Goal: Task Accomplishment & Management: Use online tool/utility

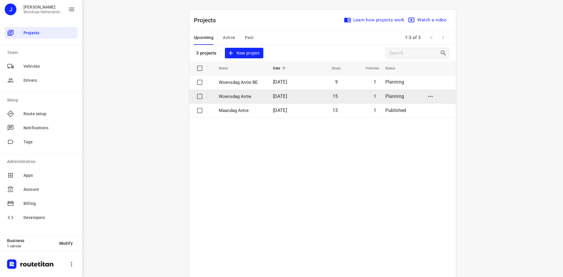
click at [236, 98] on p "Woensdag Antie" at bounding box center [241, 96] width 45 height 7
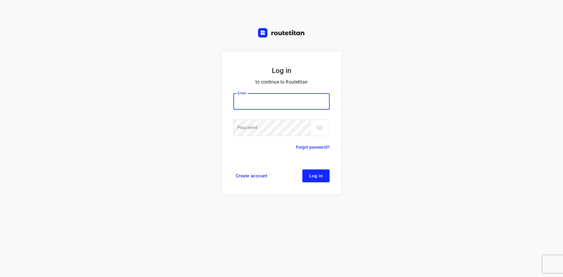
type input "jel@woodupp.nl"
click at [324, 176] on button "Log in" at bounding box center [315, 176] width 27 height 13
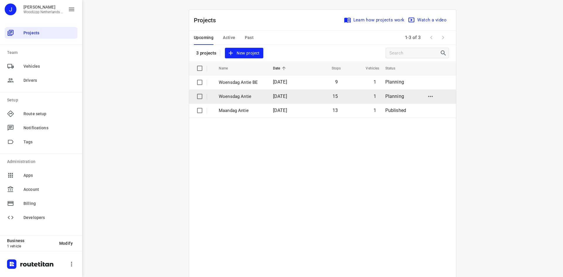
click at [239, 94] on p "Woensdag Antie" at bounding box center [241, 96] width 45 height 7
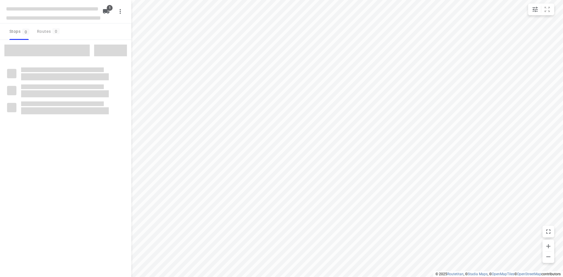
type input "distance"
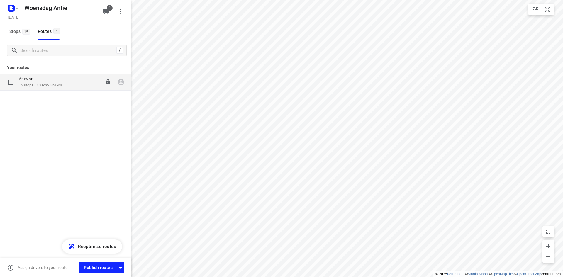
click at [50, 86] on p "15 stops • 403km • 8h19m" at bounding box center [40, 86] width 43 height 6
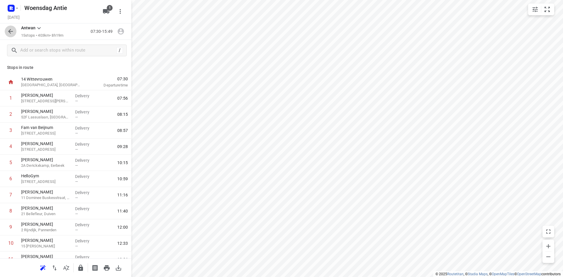
click at [11, 33] on icon "button" at bounding box center [10, 31] width 7 height 7
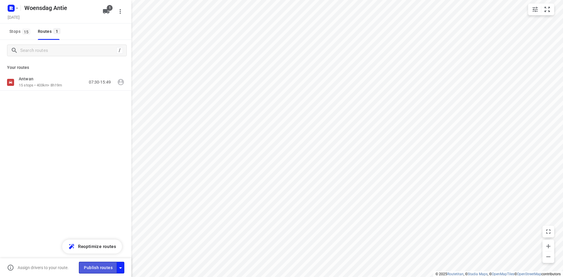
click at [100, 266] on span "Publish routes" at bounding box center [98, 267] width 29 height 7
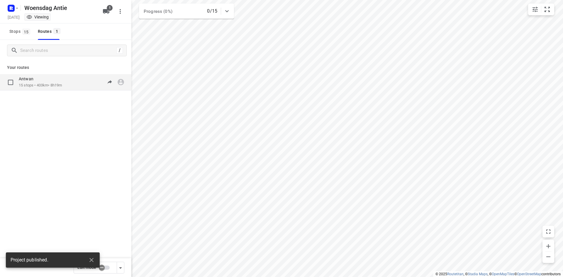
click at [48, 85] on p "15 stops • 403km • 8h19m" at bounding box center [40, 86] width 43 height 6
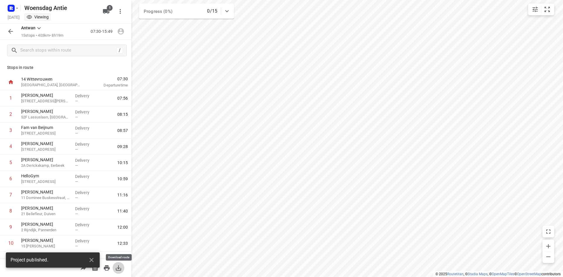
click at [117, 272] on button "button" at bounding box center [119, 268] width 12 height 12
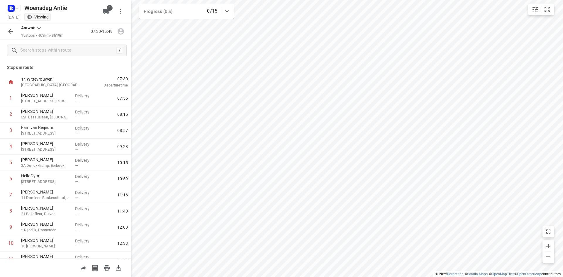
click at [6, 33] on button "button" at bounding box center [11, 32] width 12 height 12
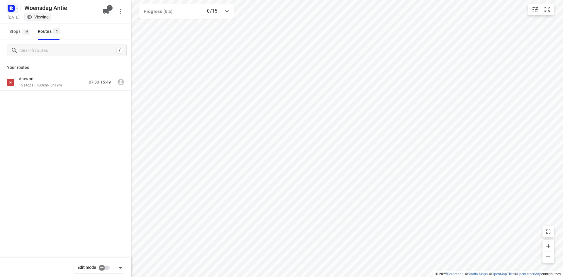
click at [13, 4] on icon "button" at bounding box center [10, 8] width 9 height 9
click at [28, 21] on p "Back to projects" at bounding box center [36, 20] width 33 height 7
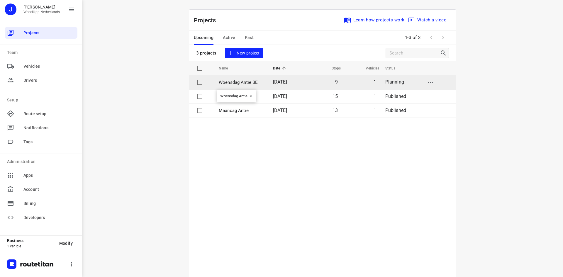
click at [248, 84] on p "Woensdag Antie BE" at bounding box center [241, 82] width 45 height 7
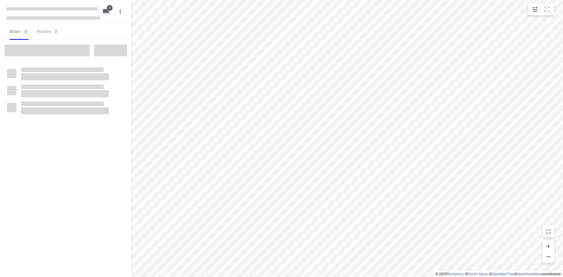
type input "distance"
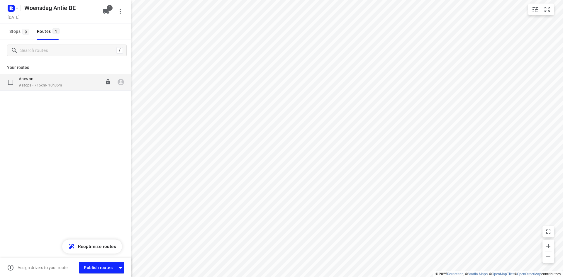
click at [47, 87] on p "9 stops • 716km • 10h36m" at bounding box center [40, 86] width 43 height 6
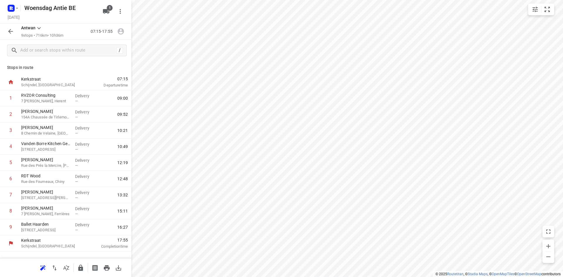
click at [10, 31] on icon "button" at bounding box center [10, 31] width 5 height 5
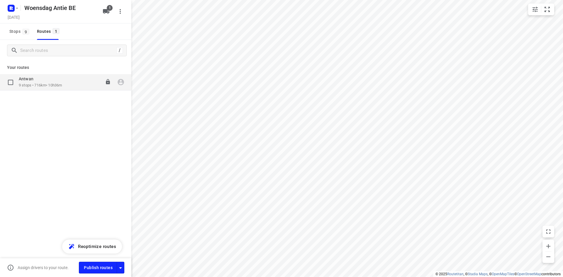
click at [67, 75] on div "Antwan 9 stops • 716km • 10h36m 07:15-17:55" at bounding box center [65, 82] width 131 height 16
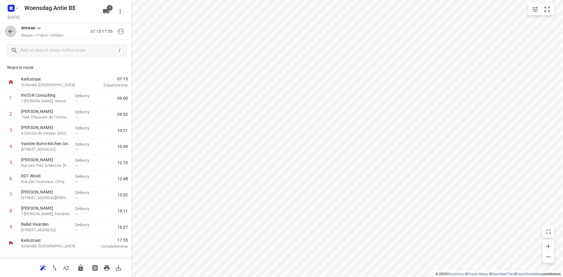
click at [10, 33] on icon "button" at bounding box center [10, 31] width 5 height 5
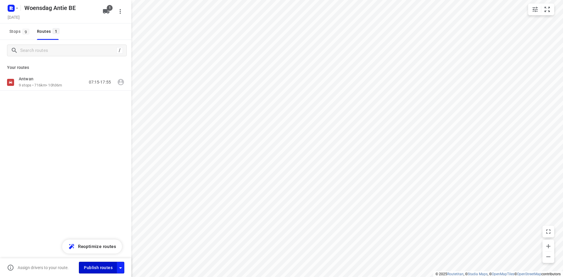
click at [101, 273] on button "Publish routes" at bounding box center [98, 267] width 38 height 11
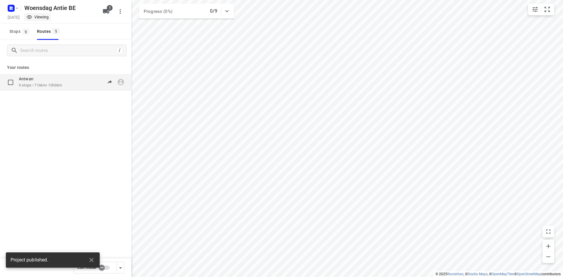
click at [55, 86] on p "9 stops • 716km • 10h36m" at bounding box center [40, 86] width 43 height 6
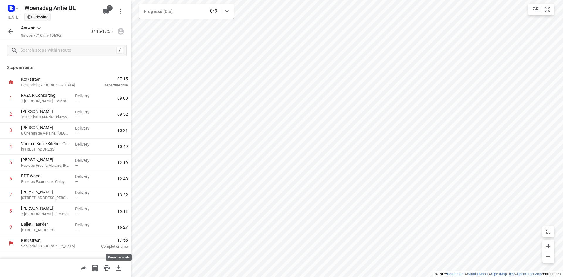
click at [121, 268] on icon "button" at bounding box center [118, 268] width 7 height 7
click at [10, 32] on icon "button" at bounding box center [10, 31] width 5 height 5
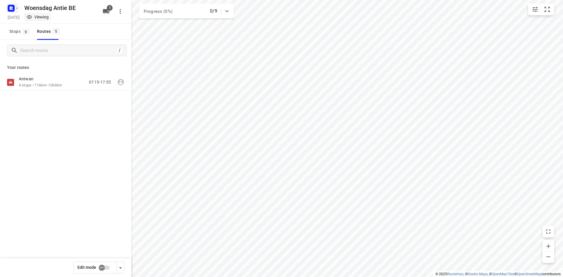
click at [13, 10] on rect "button" at bounding box center [11, 8] width 7 height 7
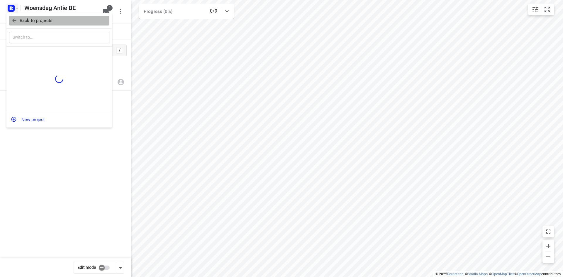
click at [20, 19] on p "Back to projects" at bounding box center [36, 20] width 33 height 7
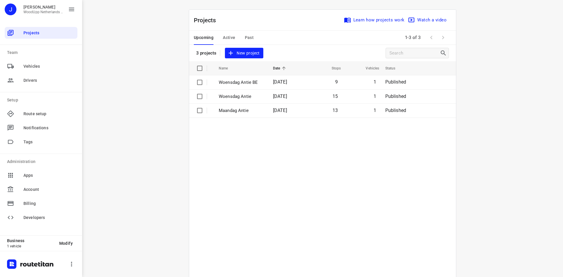
click at [256, 54] on span "New project" at bounding box center [244, 53] width 31 height 7
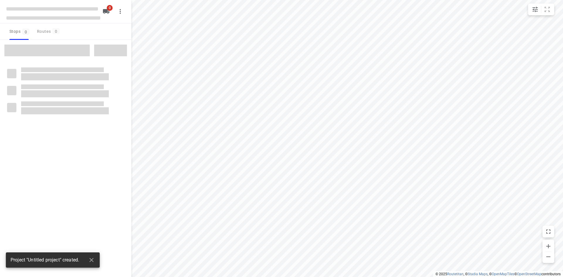
type input "distance"
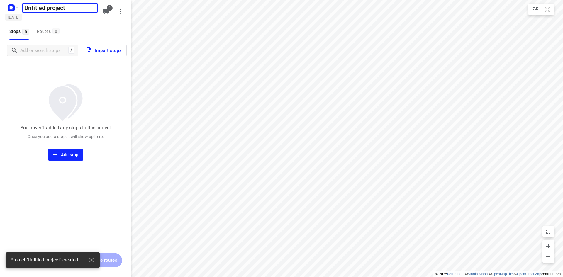
click at [22, 16] on h5 "[DATE]" at bounding box center [13, 17] width 17 height 7
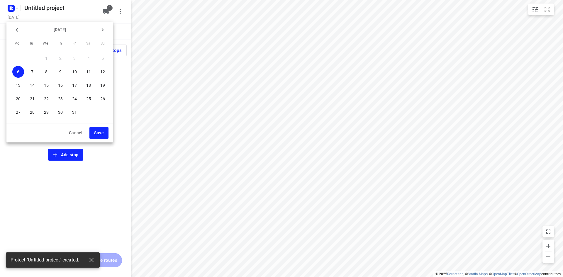
click at [61, 73] on p "9" at bounding box center [60, 72] width 2 height 6
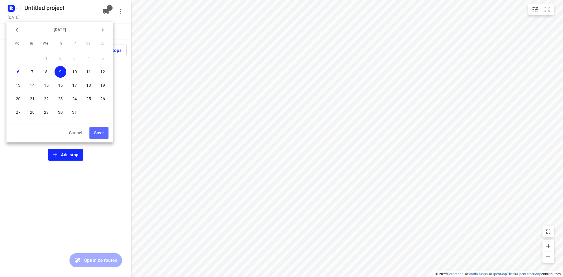
click at [92, 135] on button "Save" at bounding box center [98, 133] width 19 height 12
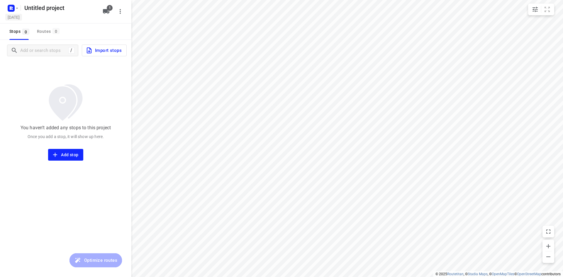
click at [12, 17] on h5 "[DATE]" at bounding box center [13, 17] width 17 height 7
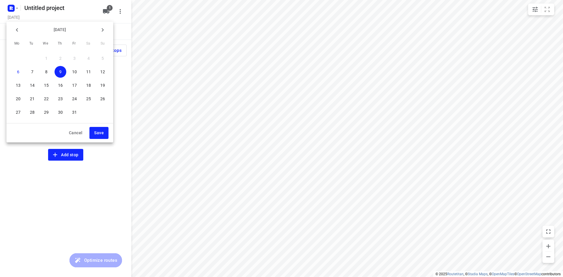
click at [61, 74] on p "9" at bounding box center [60, 72] width 2 height 6
click at [99, 135] on span "Save" at bounding box center [99, 132] width 10 height 7
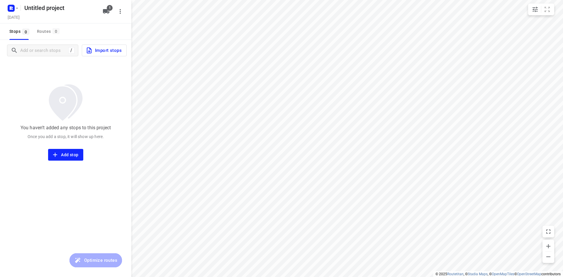
click at [59, 13] on div "Untitled project" at bounding box center [60, 8] width 78 height 12
click at [59, 9] on h5 "Untitled project" at bounding box center [60, 7] width 76 height 9
drag, startPoint x: 62, startPoint y: 10, endPoint x: 12, endPoint y: 5, distance: 50.7
click at [12, 5] on div "Untitled project ​" at bounding box center [52, 7] width 94 height 11
type input "d"
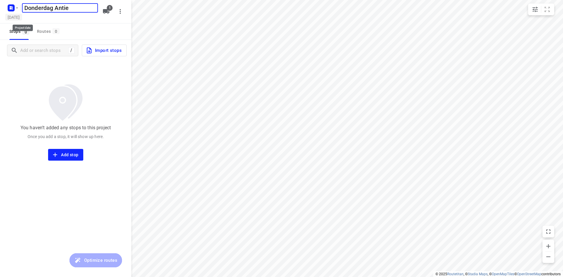
type input "Donderdag Antie"
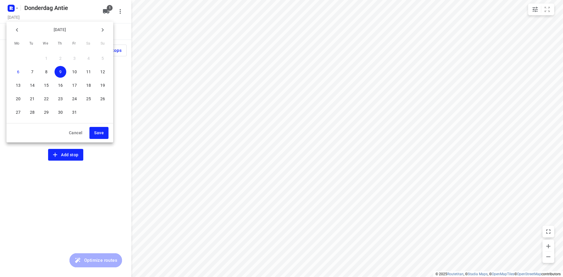
click at [99, 137] on button "Save" at bounding box center [98, 133] width 19 height 12
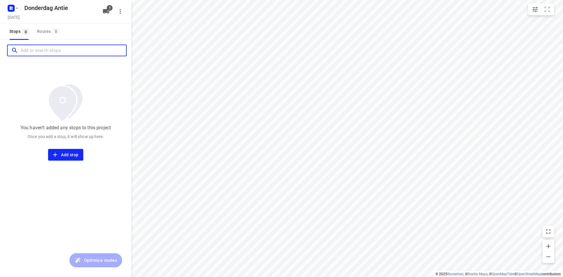
click at [32, 50] on input "Add or search stops" at bounding box center [74, 50] width 106 height 9
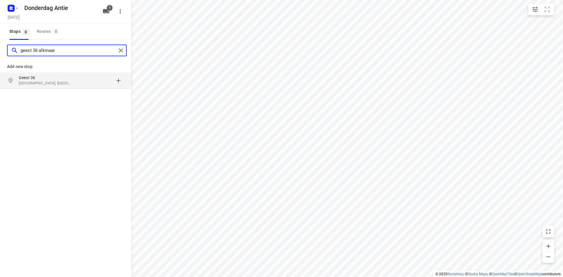
type input "geest 36 alkmaar"
click at [42, 84] on p "[GEOGRAPHIC_DATA], [GEOGRAPHIC_DATA]" at bounding box center [46, 84] width 54 height 6
type input "ooster vlaerdinge 57 heerhugowaa"
click at [50, 82] on p "Heerhugowaard, [GEOGRAPHIC_DATA]" at bounding box center [46, 84] width 54 height 6
type input "[STREET_ADDRESS]"
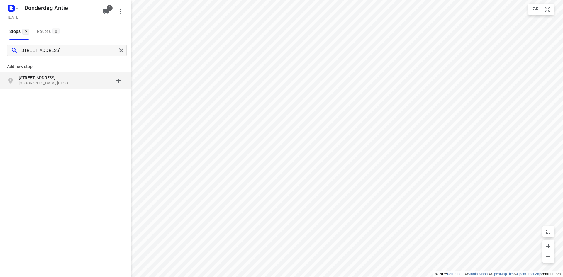
click at [47, 80] on p "[STREET_ADDRESS]" at bounding box center [46, 78] width 54 height 6
type input "hekla 2 [GEOGRAPHIC_DATA]"
click at [50, 80] on p "Hekla 2" at bounding box center [46, 78] width 54 height 6
type input "[STREET_ADDRESS]"
click at [61, 77] on p "[STREET_ADDRESS]" at bounding box center [46, 78] width 54 height 6
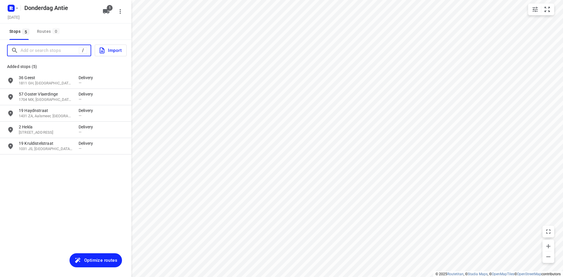
click at [57, 46] on input "Add or search stops" at bounding box center [50, 50] width 58 height 9
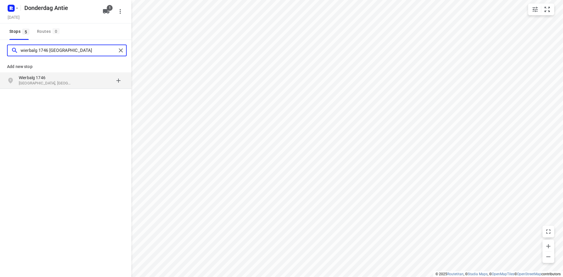
type input "wierbalg 1746 [GEOGRAPHIC_DATA]"
click at [42, 79] on p "Wierbalg 1746" at bounding box center [46, 78] width 54 height 6
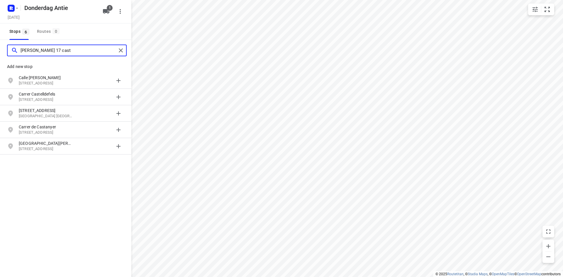
click at [43, 50] on input "[PERSON_NAME] 17 cast" at bounding box center [69, 50] width 96 height 9
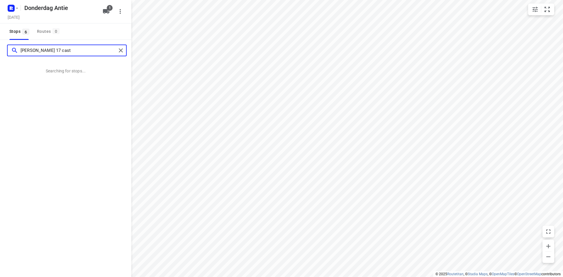
click at [79, 50] on input "[PERSON_NAME] 17 cast" at bounding box center [69, 50] width 96 height 9
type input "[PERSON_NAME] 17 cast"
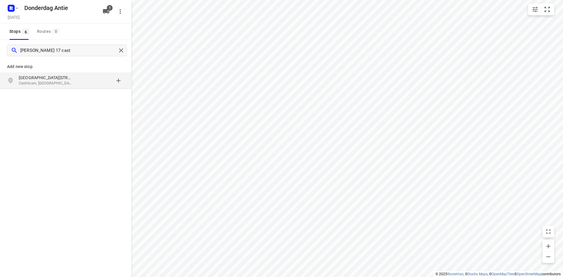
click at [42, 77] on p "[GEOGRAPHIC_DATA][STREET_ADDRESS]" at bounding box center [46, 78] width 54 height 6
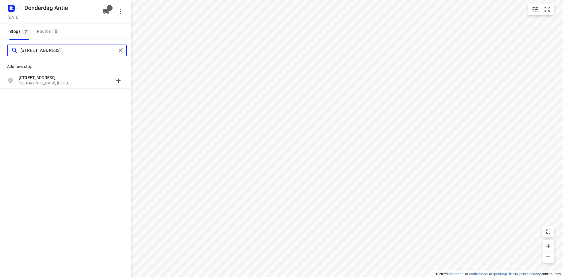
type input "[STREET_ADDRESS]"
click at [43, 79] on p "[STREET_ADDRESS]" at bounding box center [46, 78] width 54 height 6
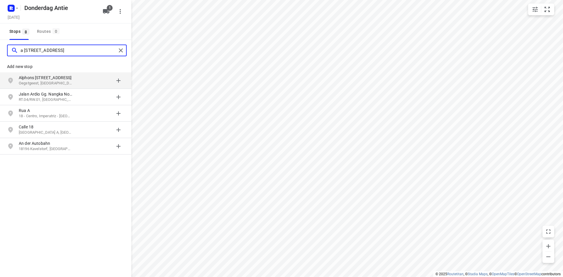
type input "a [STREET_ADDRESS]"
click at [46, 84] on p "Oegstgeest, [GEOGRAPHIC_DATA]" at bounding box center [46, 84] width 54 height 6
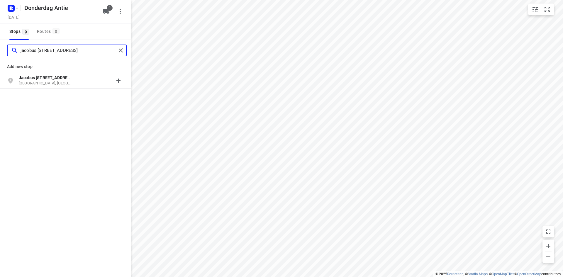
type input "jacobus [STREET_ADDRESS]"
click at [46, 84] on p "[GEOGRAPHIC_DATA], [GEOGRAPHIC_DATA]" at bounding box center [46, 84] width 54 height 6
type input "vrijheid 5 oude wetering"
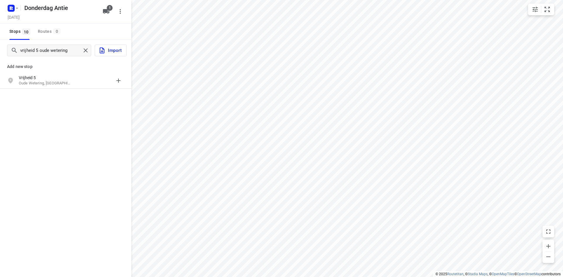
click at [46, 84] on p "Oude Wetering, [GEOGRAPHIC_DATA]" at bounding box center [46, 84] width 54 height 6
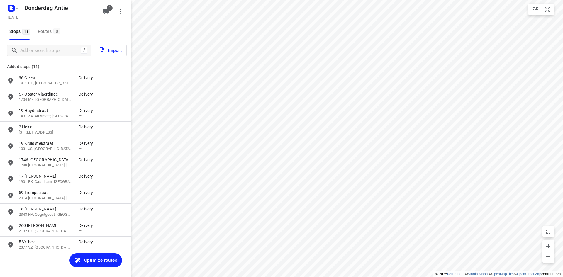
click at [83, 29] on div "Stops 11 Routes 0" at bounding box center [65, 31] width 131 height 16
click at [96, 259] on span "Optimize routes" at bounding box center [100, 261] width 33 height 8
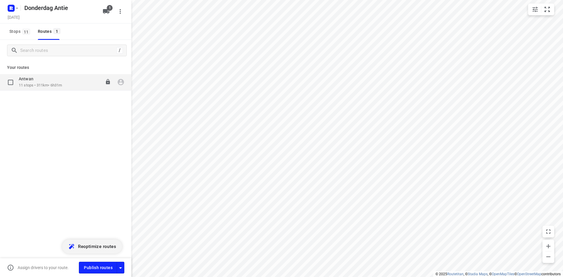
click at [68, 90] on div "Antwan 11 stops • 311km • 6h31m 08:00-14:31" at bounding box center [65, 82] width 131 height 16
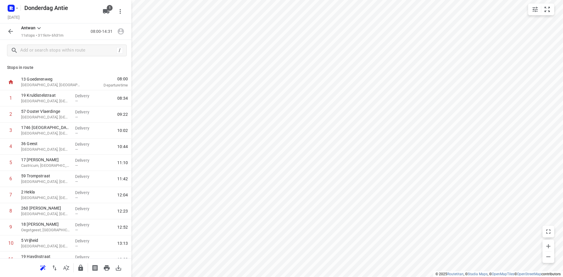
click at [70, 63] on div "Stops in route 13 Goederenweg [GEOGRAPHIC_DATA], [GEOGRAPHIC_DATA] 08:00 Depart…" at bounding box center [65, 159] width 131 height 197
click at [11, 28] on icon "button" at bounding box center [10, 31] width 7 height 7
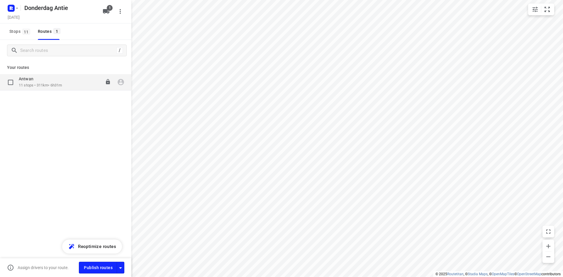
click at [52, 82] on div "Antwan" at bounding box center [40, 79] width 43 height 6
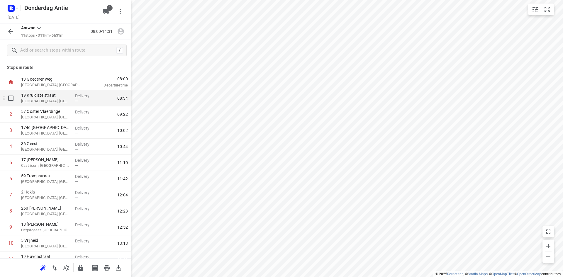
click at [43, 98] on p "19 Kruldistelstraat" at bounding box center [45, 95] width 49 height 6
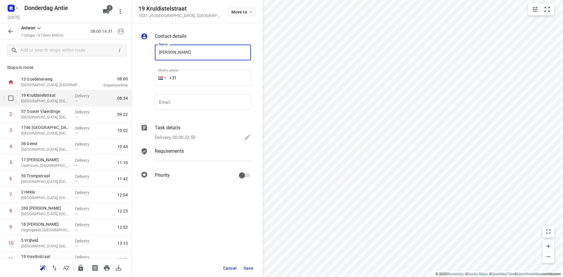
type input "[PERSON_NAME]"
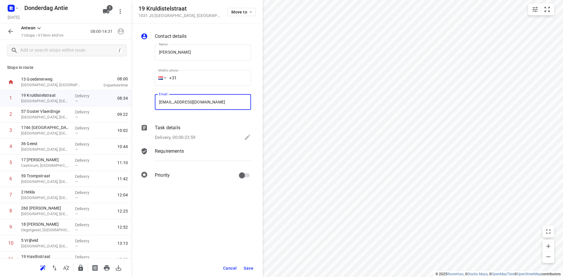
type input "[EMAIL_ADDRESS][DOMAIN_NAME]"
click at [251, 268] on span "Save" at bounding box center [249, 268] width 10 height 5
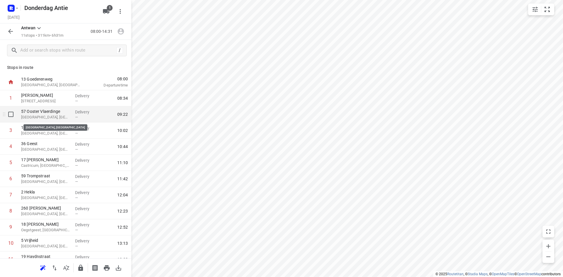
click at [53, 119] on p "[GEOGRAPHIC_DATA], [GEOGRAPHIC_DATA]" at bounding box center [45, 117] width 49 height 6
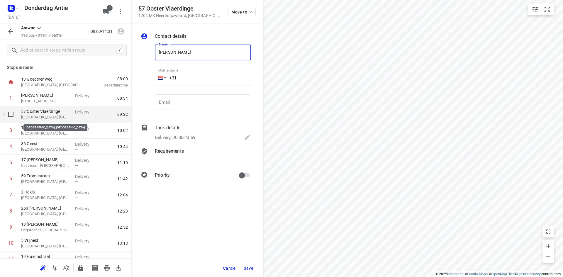
type input "[PERSON_NAME]"
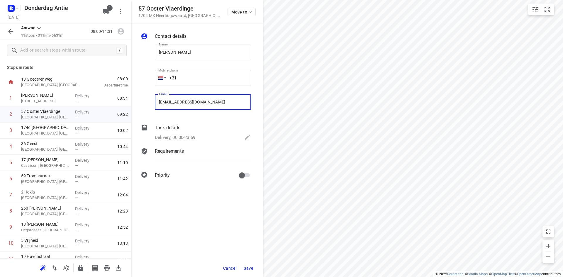
type input "[EMAIL_ADDRESS][DOMAIN_NAME]"
click at [246, 265] on button "Save" at bounding box center [248, 268] width 14 height 11
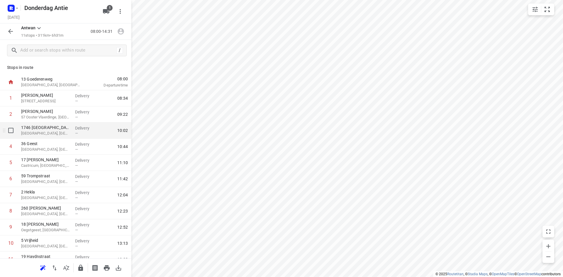
click at [55, 137] on div "1746 [GEOGRAPHIC_DATA] [GEOGRAPHIC_DATA], [GEOGRAPHIC_DATA]" at bounding box center [46, 131] width 54 height 16
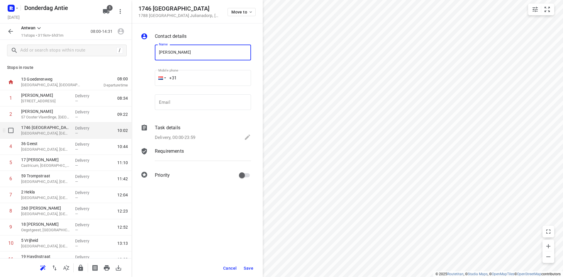
type input "[PERSON_NAME]"
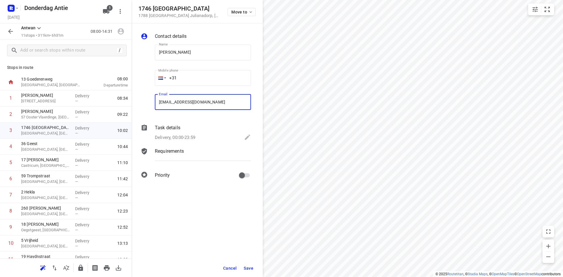
type input "[EMAIL_ADDRESS][DOMAIN_NAME]"
click at [240, 268] on div "Cancel Save" at bounding box center [196, 269] width 131 height 18
click at [244, 266] on button "Save" at bounding box center [248, 268] width 14 height 11
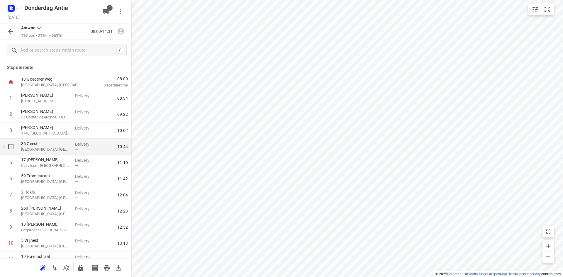
click at [61, 146] on p "36 Geest" at bounding box center [45, 144] width 49 height 6
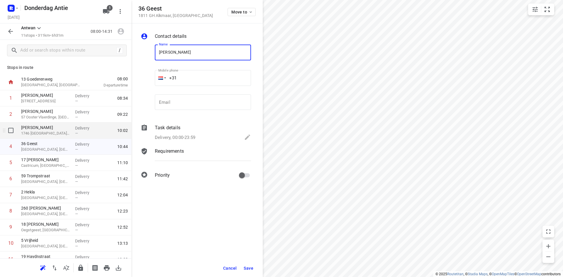
type input "[PERSON_NAME]"
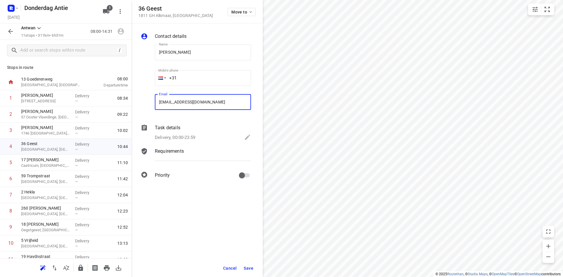
type input "[EMAIL_ADDRESS][DOMAIN_NAME]"
click at [251, 267] on span "Save" at bounding box center [249, 268] width 10 height 5
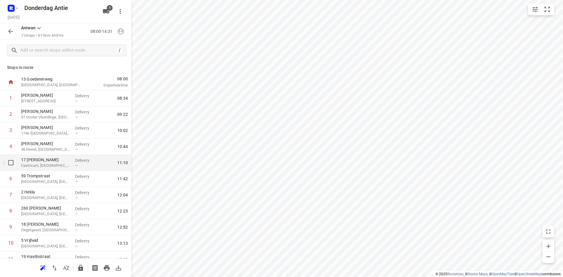
click at [33, 165] on p "Castricum, [GEOGRAPHIC_DATA]" at bounding box center [45, 166] width 49 height 6
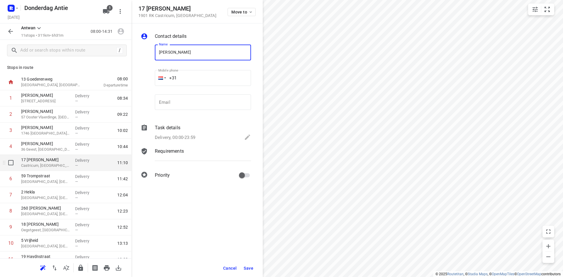
type input "[PERSON_NAME]"
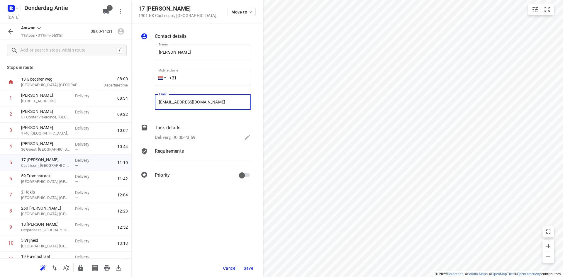
type input "[EMAIL_ADDRESS][DOMAIN_NAME]"
click at [251, 269] on span "Save" at bounding box center [249, 268] width 10 height 5
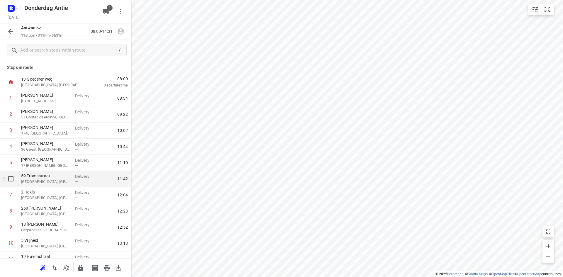
click at [54, 182] on p "[GEOGRAPHIC_DATA], [GEOGRAPHIC_DATA]" at bounding box center [45, 182] width 49 height 6
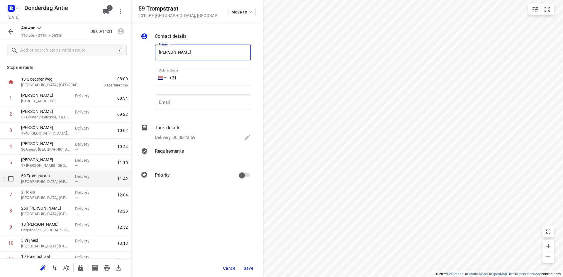
type input "[PERSON_NAME]"
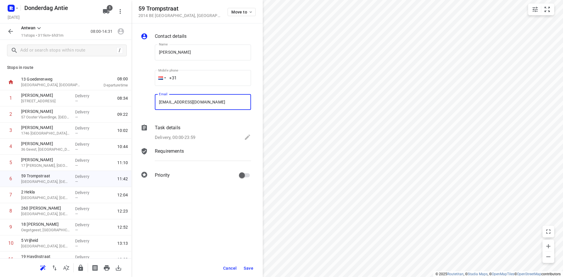
type input "[EMAIL_ADDRESS][DOMAIN_NAME]"
click at [248, 268] on span "Save" at bounding box center [249, 268] width 10 height 5
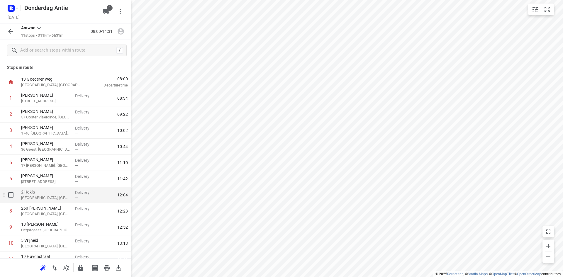
click at [75, 198] on span "—" at bounding box center [76, 198] width 3 height 4
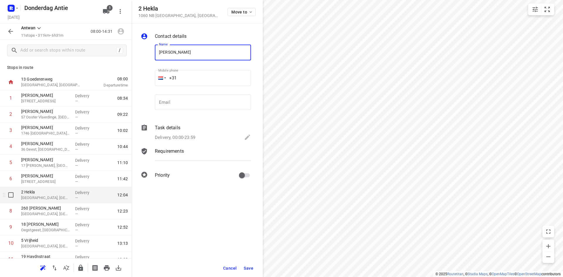
type input "[PERSON_NAME]"
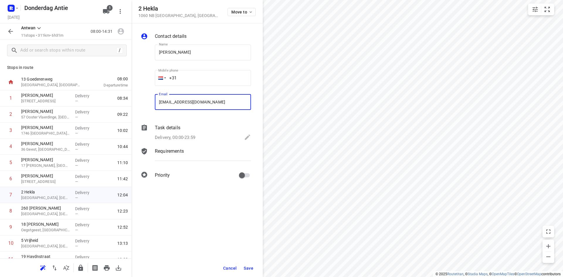
type input "[EMAIL_ADDRESS][DOMAIN_NAME]"
click at [241, 266] on div "Cancel Save" at bounding box center [196, 269] width 131 height 18
click at [244, 268] on button "Save" at bounding box center [248, 268] width 14 height 11
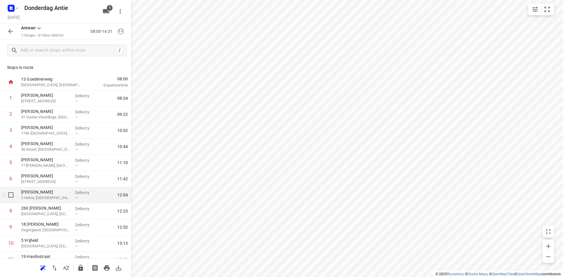
scroll to position [26, 0]
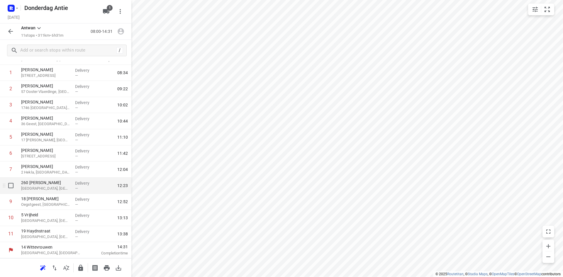
click at [45, 189] on p "[GEOGRAPHIC_DATA], [GEOGRAPHIC_DATA]" at bounding box center [45, 189] width 49 height 6
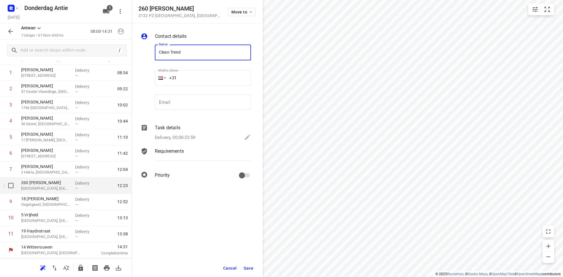
type input "Clean Trend"
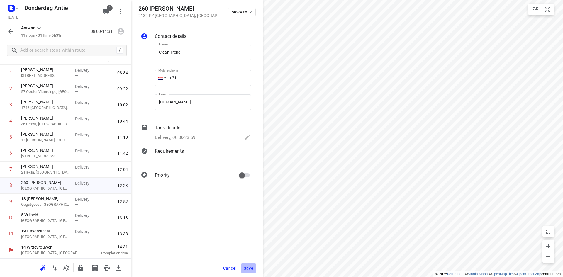
click at [250, 265] on button "Save" at bounding box center [248, 268] width 14 height 11
click at [209, 100] on input "[DOMAIN_NAME]" at bounding box center [203, 102] width 96 height 16
click at [172, 102] on input "[DOMAIN_NAME]" at bounding box center [203, 102] width 96 height 16
type input "[PERSON_NAME][EMAIL_ADDRESS][DOMAIN_NAME]"
click at [245, 267] on span "Save" at bounding box center [249, 268] width 10 height 5
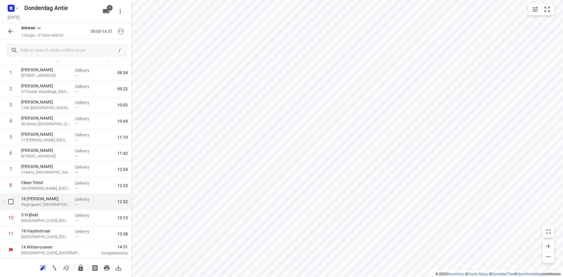
click at [52, 207] on p "Oegstgeest, [GEOGRAPHIC_DATA]" at bounding box center [45, 205] width 49 height 6
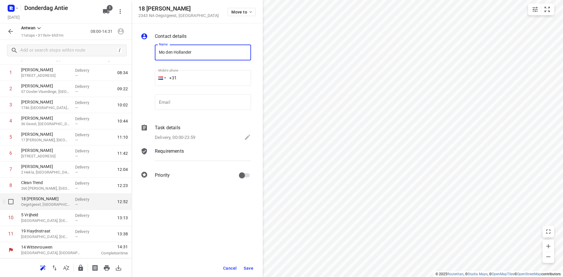
type input "Mo den Hollander"
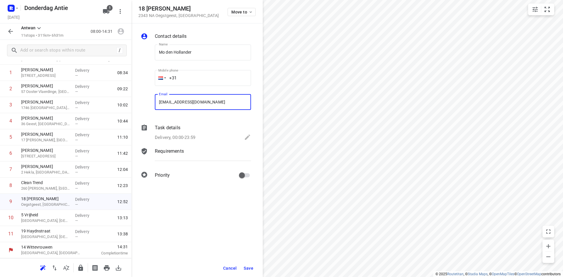
type input "[EMAIL_ADDRESS][DOMAIN_NAME]"
click at [249, 266] on span "Save" at bounding box center [249, 268] width 10 height 5
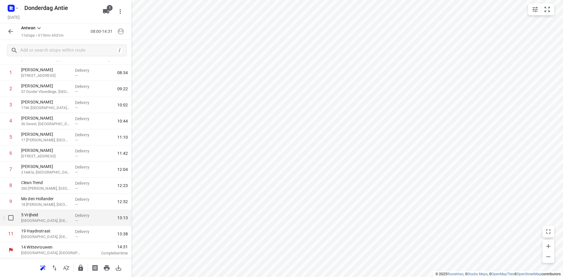
click at [66, 224] on div "5 Vrijheid [GEOGRAPHIC_DATA], [GEOGRAPHIC_DATA]" at bounding box center [46, 218] width 54 height 16
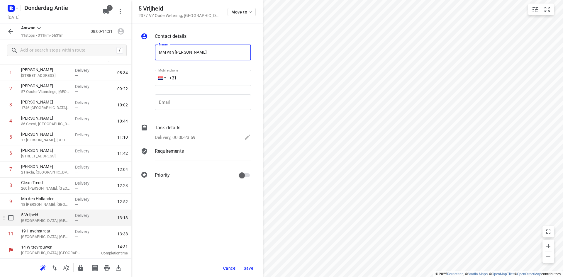
type input "MM van [PERSON_NAME]"
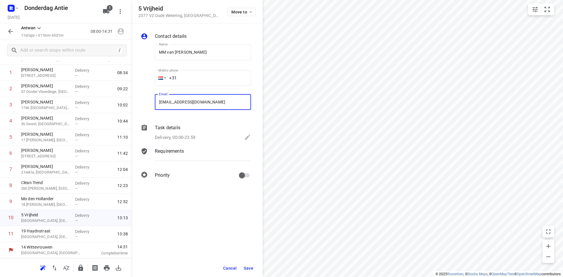
type input "[EMAIL_ADDRESS][DOMAIN_NAME]"
click at [242, 268] on button "Save" at bounding box center [248, 268] width 14 height 11
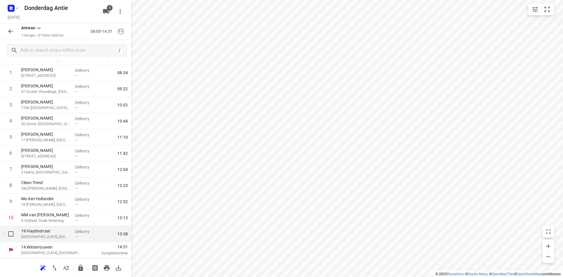
click at [35, 237] on p "[GEOGRAPHIC_DATA], [GEOGRAPHIC_DATA]" at bounding box center [45, 237] width 49 height 6
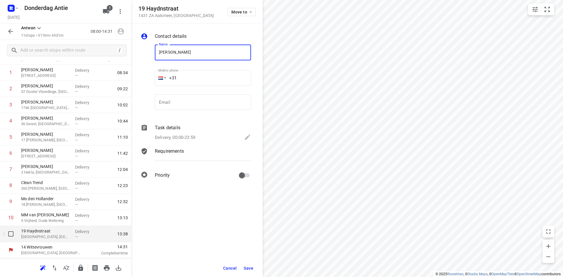
type input "[PERSON_NAME]"
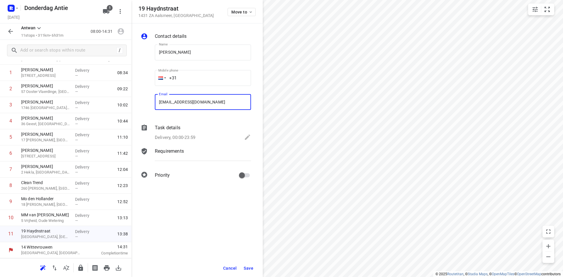
type input "[EMAIL_ADDRESS][DOMAIN_NAME]"
click at [241, 267] on div "Cancel Save" at bounding box center [196, 269] width 131 height 18
click at [244, 267] on span "Save" at bounding box center [249, 268] width 10 height 5
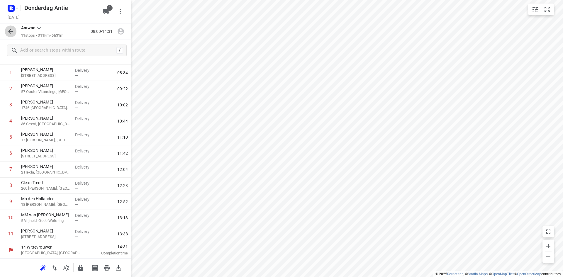
click at [13, 30] on icon "button" at bounding box center [10, 31] width 7 height 7
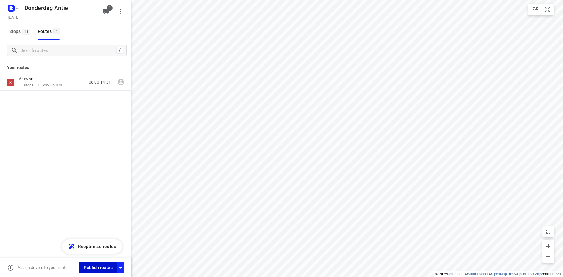
click at [103, 268] on span "Publish routes" at bounding box center [98, 267] width 29 height 7
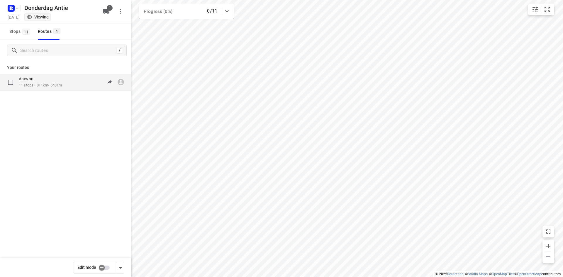
click at [59, 78] on div "Antwan" at bounding box center [40, 79] width 43 height 6
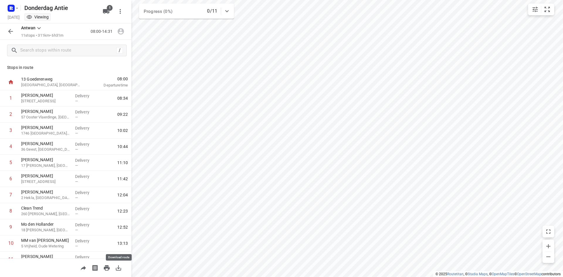
click at [122, 271] on icon "button" at bounding box center [118, 268] width 7 height 7
drag, startPoint x: 68, startPoint y: 64, endPoint x: 78, endPoint y: 124, distance: 60.4
click at [68, 65] on p "Stops in route" at bounding box center [65, 68] width 117 height 6
click at [118, 270] on icon "button" at bounding box center [118, 268] width 7 height 7
click at [14, 31] on icon "button" at bounding box center [10, 31] width 7 height 7
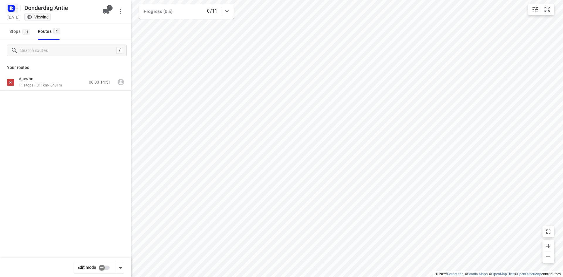
click at [17, 4] on button "button" at bounding box center [12, 8] width 12 height 9
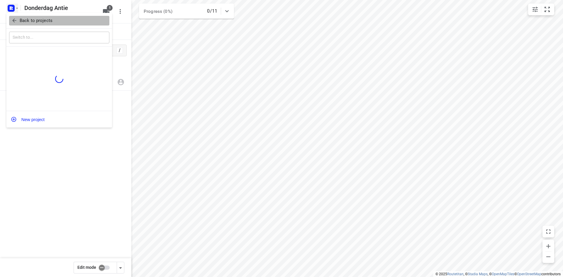
click at [18, 18] on span "Back to projects" at bounding box center [59, 20] width 96 height 7
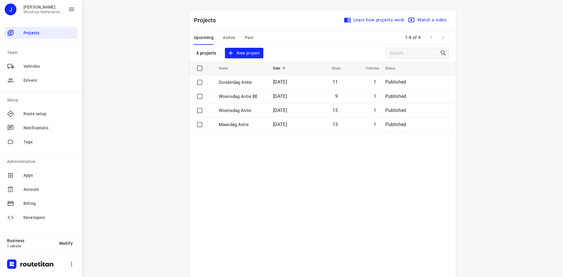
click at [128, 156] on div "i © 2025 Routetitan , © Stadia Maps , © OpenMapTiles © OpenStreetMap contributo…" at bounding box center [322, 138] width 481 height 277
